Goal: Find specific page/section

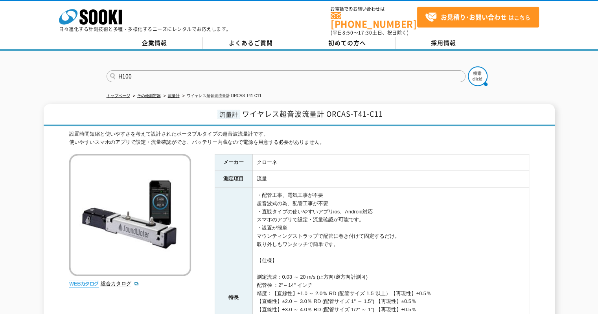
type input "H100"
click at [468, 66] on button at bounding box center [478, 76] width 20 height 20
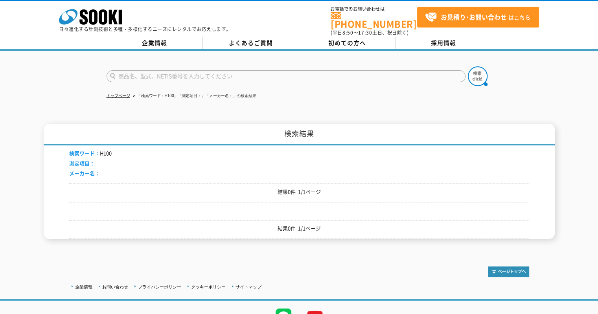
click at [146, 74] on input "text" at bounding box center [286, 76] width 359 height 12
type input "H-100"
click at [468, 66] on button at bounding box center [478, 76] width 20 height 20
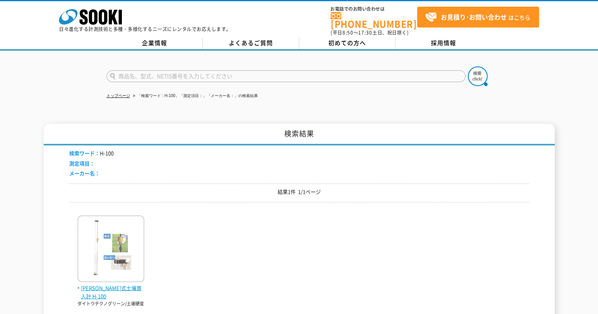
click at [97, 284] on span "長谷川式土壌貫入計 H-100" at bounding box center [110, 292] width 67 height 17
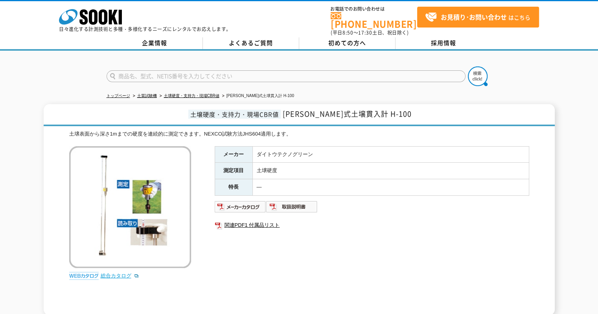
click at [112, 273] on link "総合カタログ" at bounding box center [120, 276] width 39 height 6
